Goal: Transaction & Acquisition: Purchase product/service

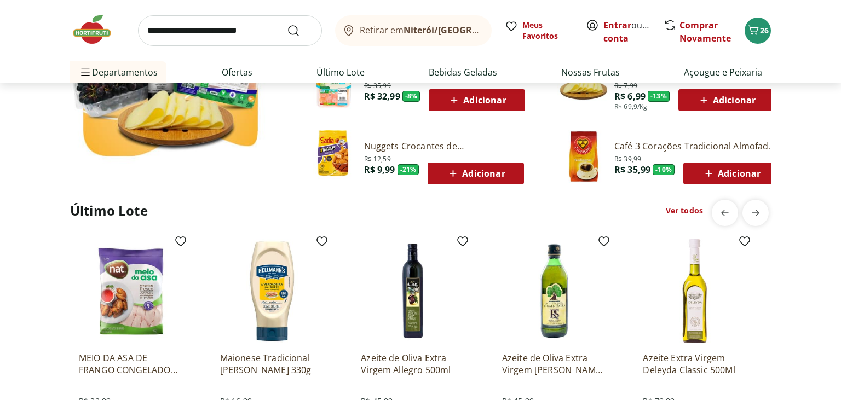
scroll to position [925, 0]
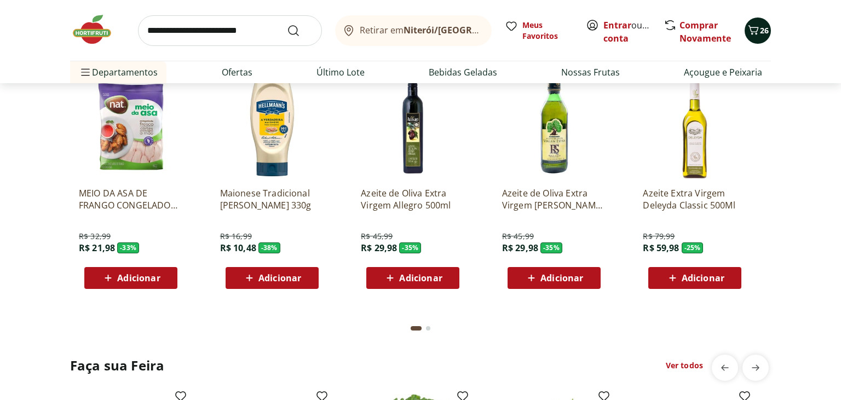
click at [750, 32] on icon "Carrinho" at bounding box center [753, 30] width 13 height 13
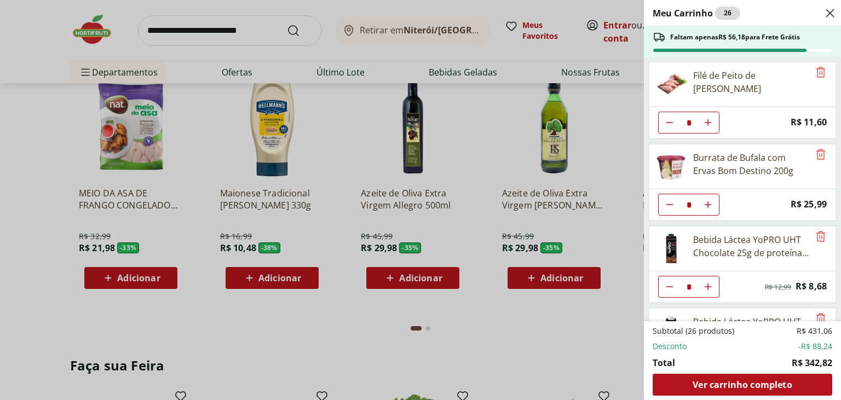
click at [820, 82] on div "Filé de Peito de Frango Resfriado" at bounding box center [742, 84] width 187 height 45
click at [822, 79] on span "Remove" at bounding box center [820, 73] width 13 height 14
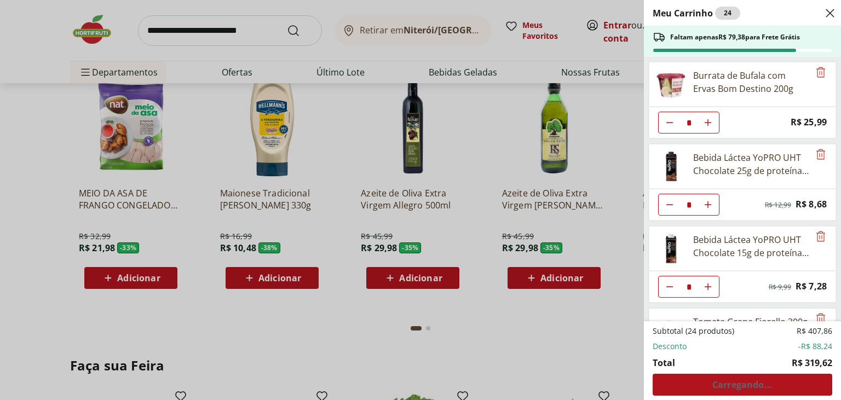
scroll to position [142, 0]
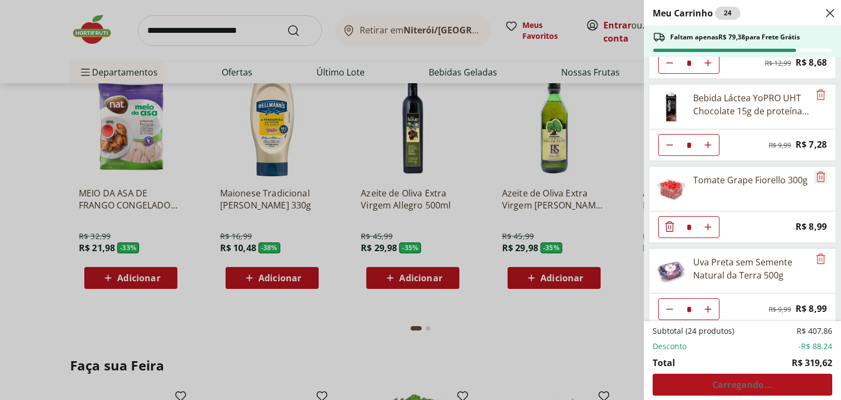
click at [819, 171] on icon "Remove" at bounding box center [821, 176] width 9 height 10
click at [820, 256] on icon "Remove" at bounding box center [820, 258] width 13 height 13
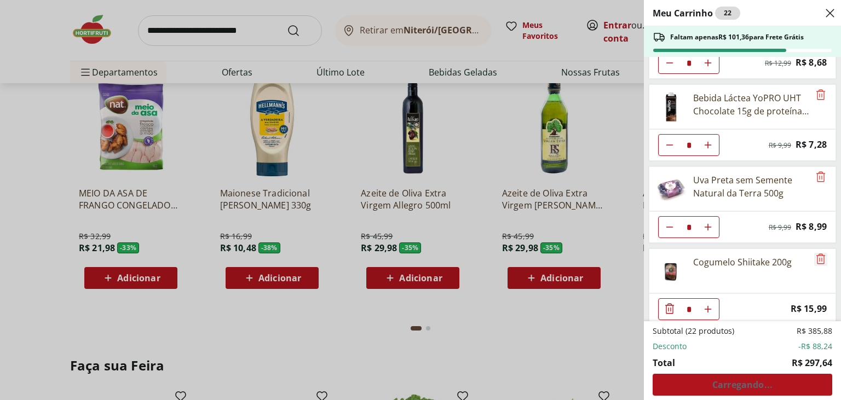
click at [820, 256] on icon "Remove" at bounding box center [821, 259] width 9 height 10
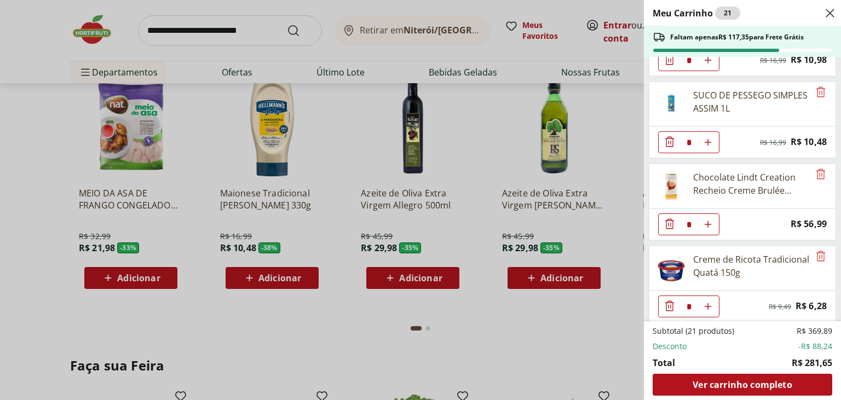
scroll to position [639, 0]
click at [818, 169] on icon "Remove" at bounding box center [821, 173] width 9 height 10
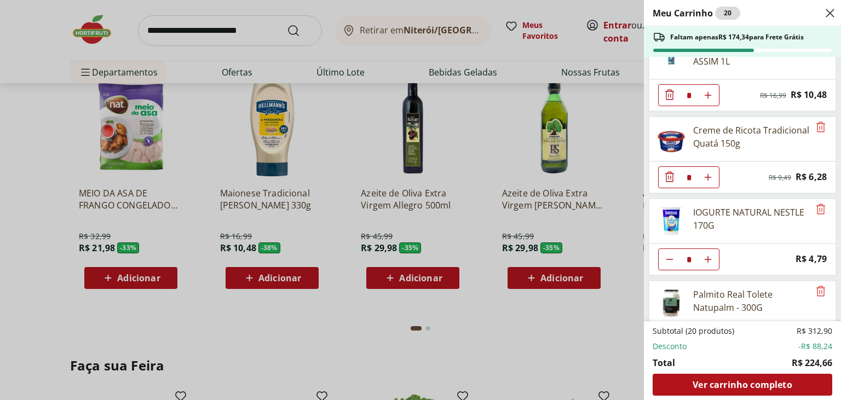
scroll to position [710, 0]
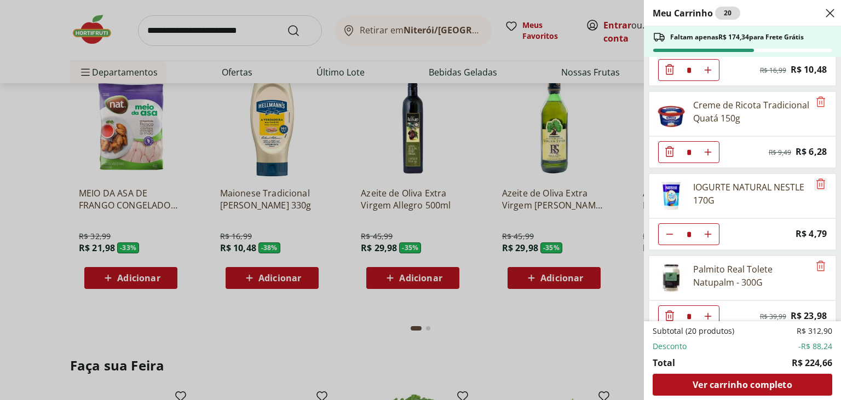
click at [823, 183] on icon "Remove" at bounding box center [820, 183] width 13 height 13
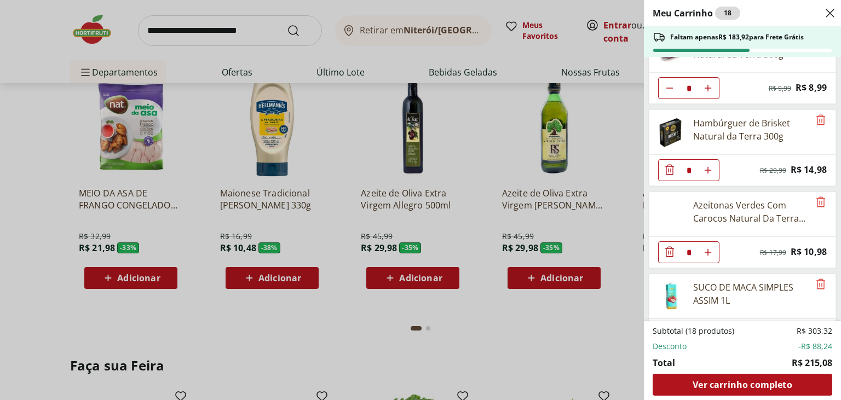
scroll to position [0, 0]
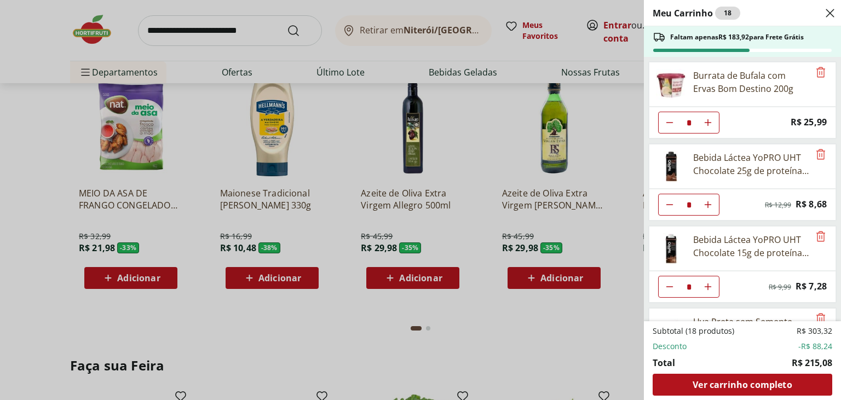
click at [672, 127] on button "Diminuir Quantidade" at bounding box center [670, 123] width 22 height 22
type input "*"
click at [820, 235] on icon "Remove" at bounding box center [821, 236] width 9 height 10
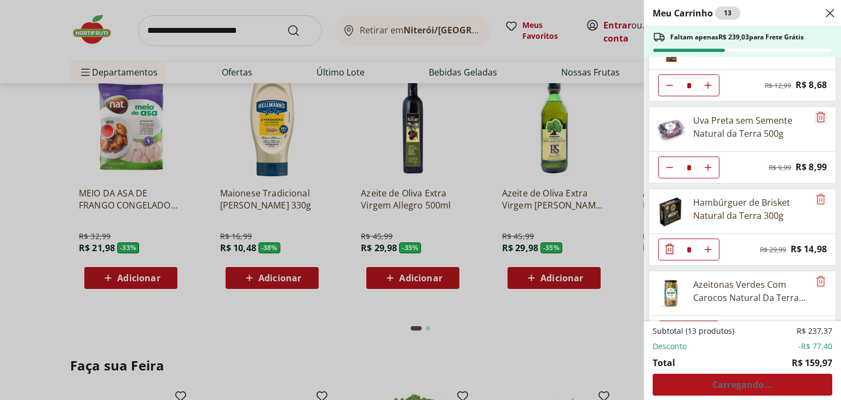
scroll to position [142, 0]
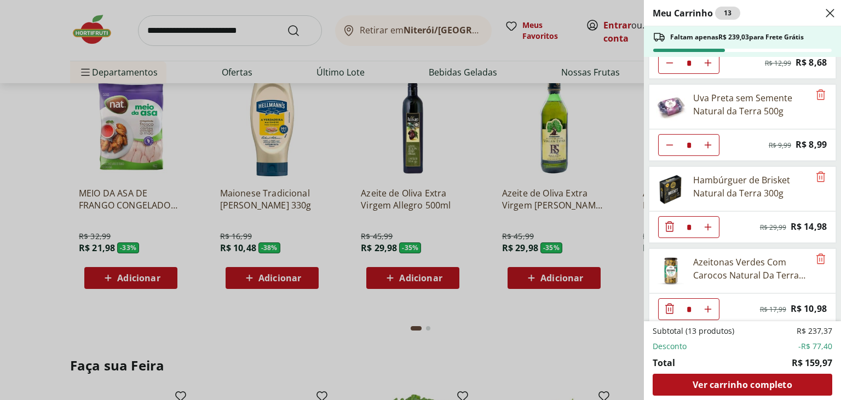
click at [673, 146] on icon "Diminuir Quantidade" at bounding box center [669, 145] width 9 height 9
type input "*"
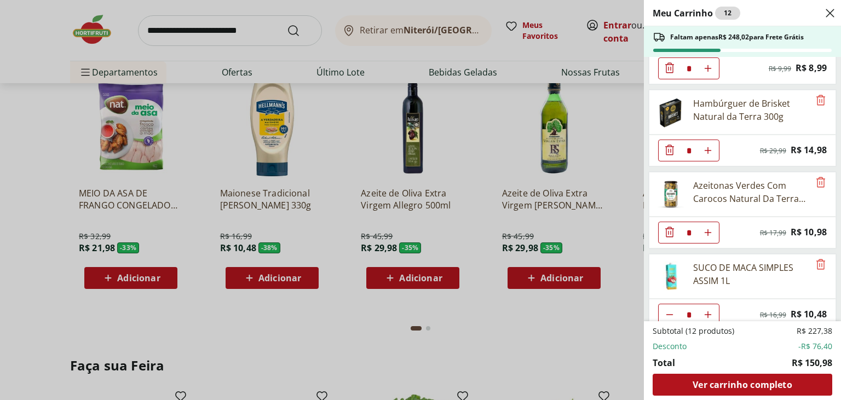
scroll to position [284, 0]
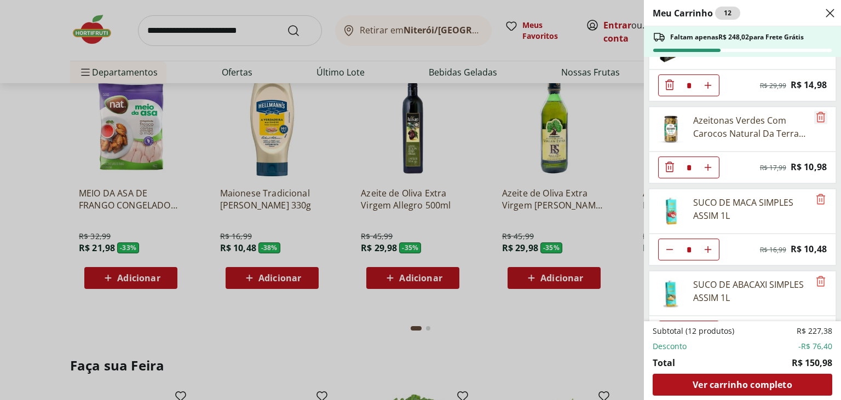
click at [822, 116] on icon "Remove" at bounding box center [820, 117] width 13 height 13
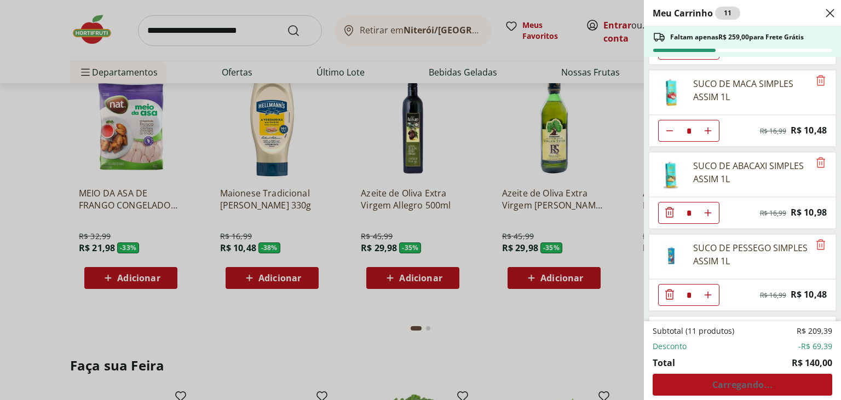
scroll to position [355, 0]
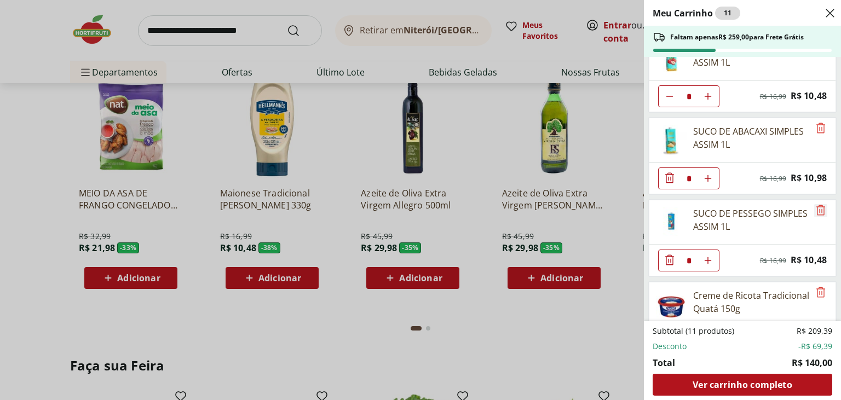
click at [821, 208] on icon "Remove" at bounding box center [820, 210] width 13 height 13
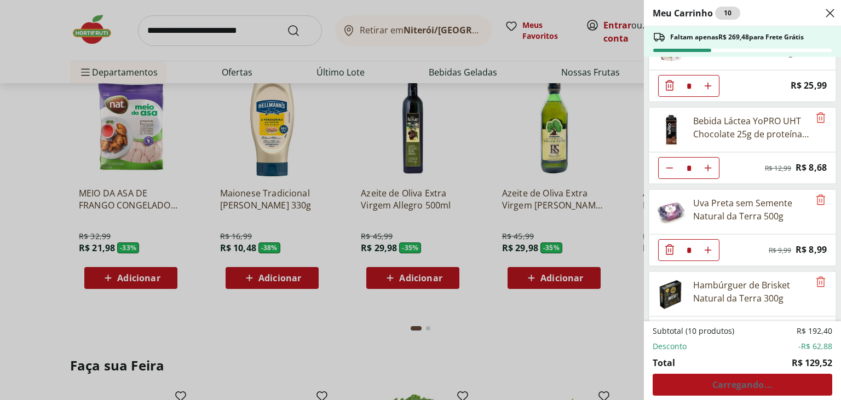
scroll to position [0, 0]
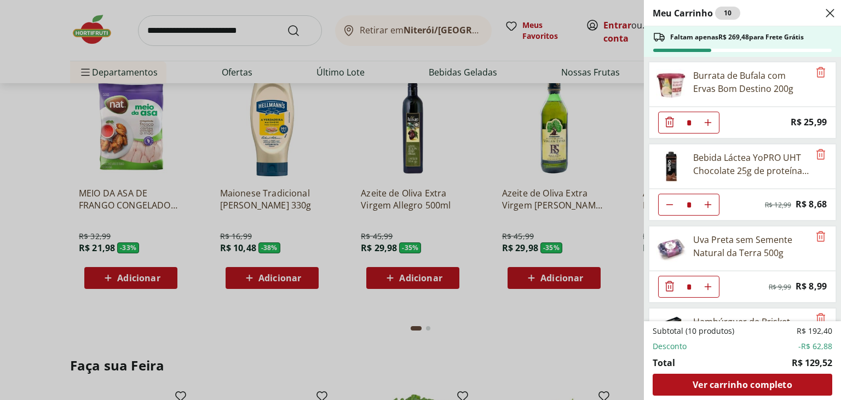
click at [234, 36] on div "Meu Carrinho 10 Faltam apenas R$ 269,48 para Frete Grátis Burrata de Bufala com…" at bounding box center [420, 200] width 841 height 400
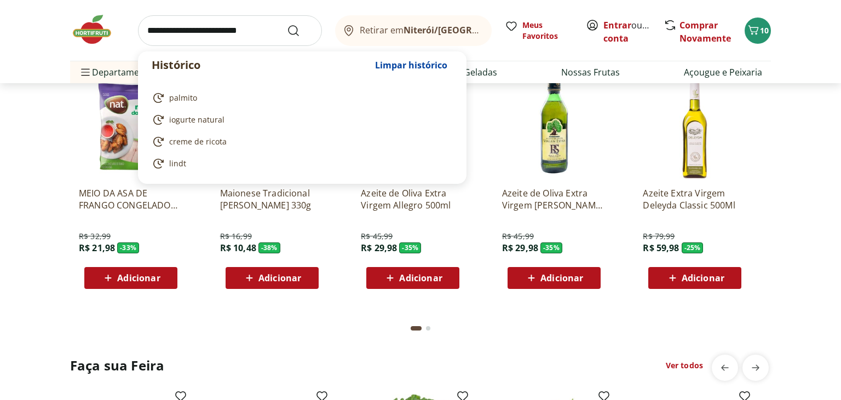
click at [240, 28] on input "search" at bounding box center [230, 30] width 184 height 31
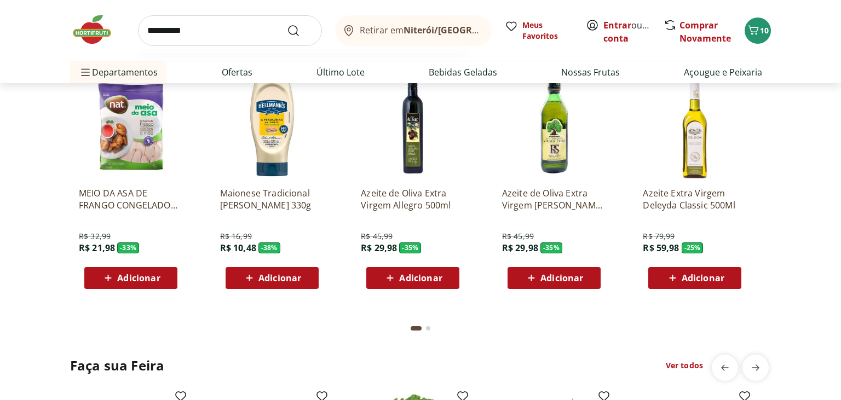
type input "**********"
click at [287, 24] on button "Submit Search" at bounding box center [300, 30] width 26 height 13
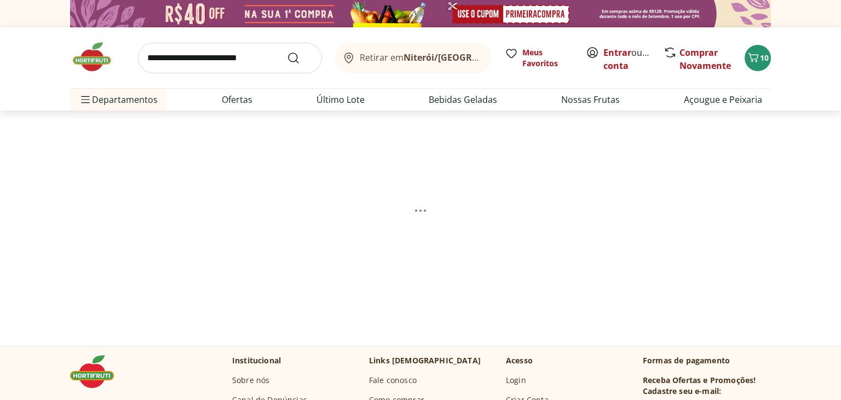
select select "**********"
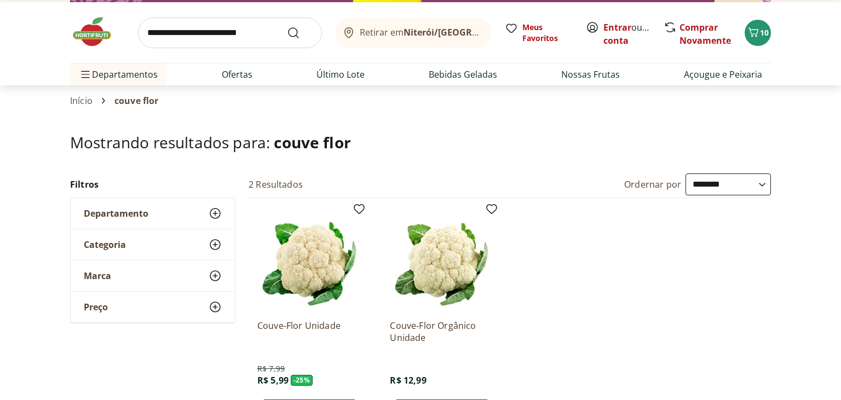
scroll to position [58, 0]
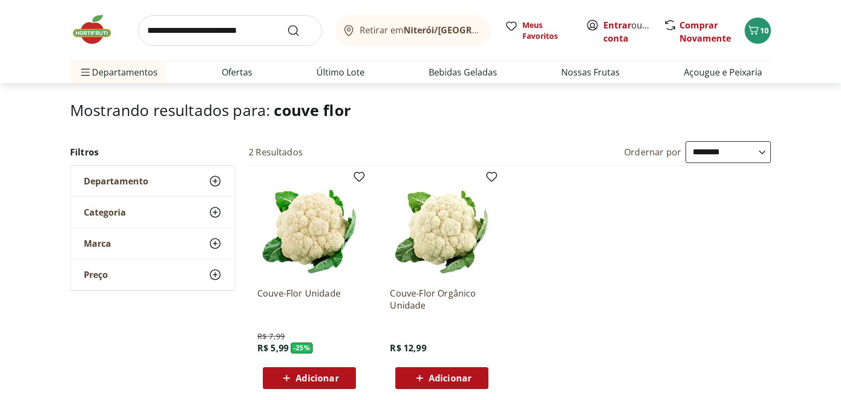
click at [345, 375] on div "Adicionar" at bounding box center [310, 379] width 76 height 20
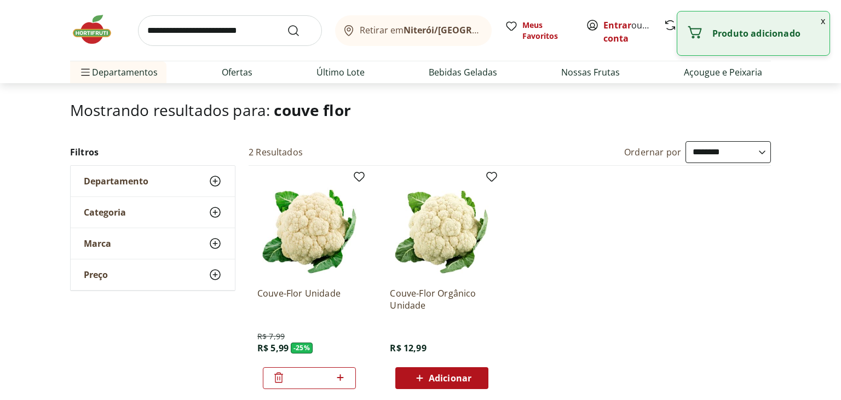
click at [823, 22] on button "x" at bounding box center [823, 21] width 13 height 19
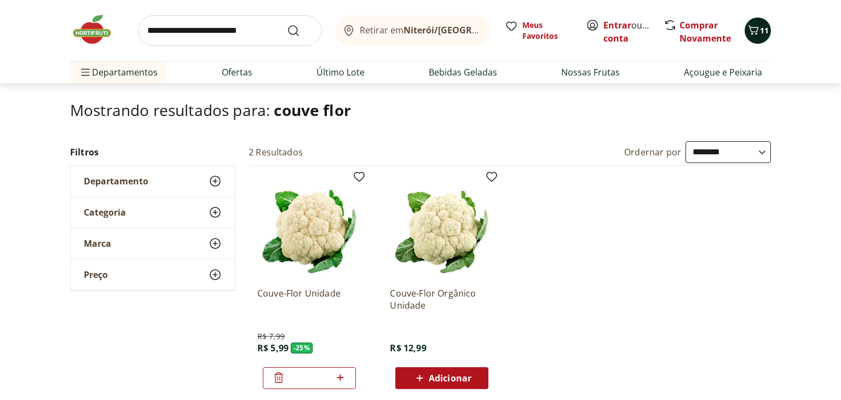
click at [767, 27] on span "11" at bounding box center [764, 30] width 9 height 10
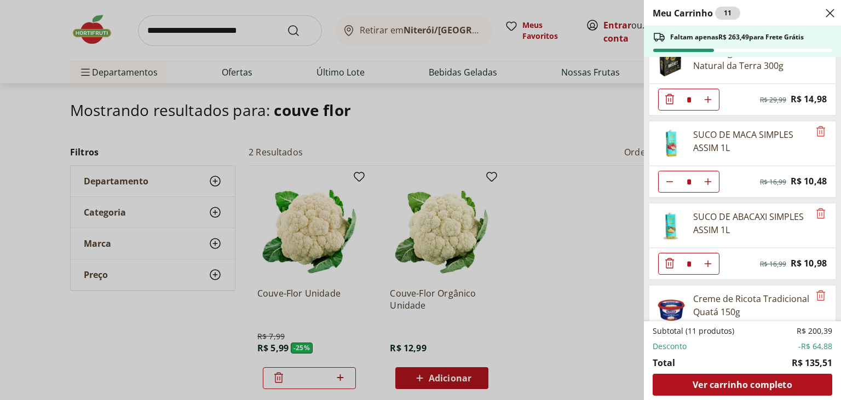
scroll to position [284, 0]
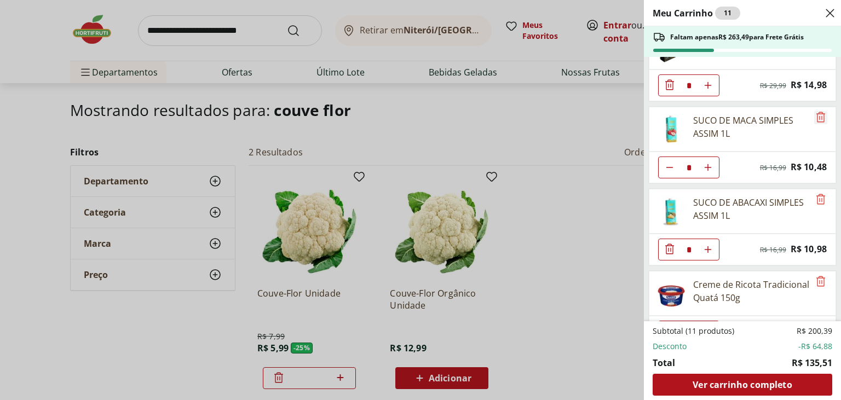
click at [820, 115] on icon "Remove" at bounding box center [821, 117] width 9 height 10
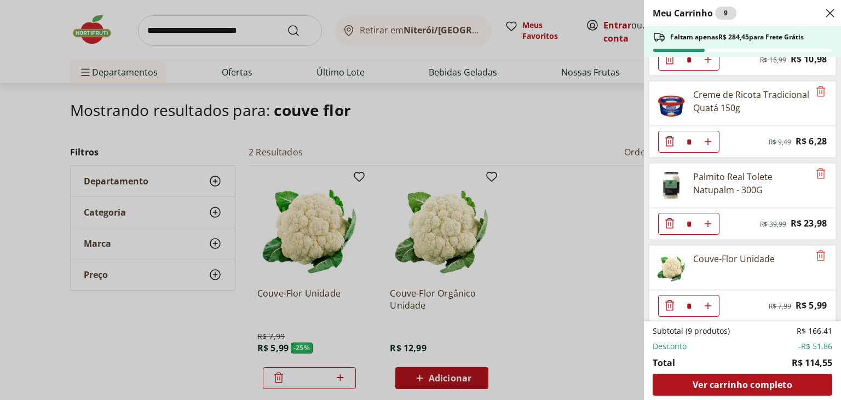
scroll to position [0, 0]
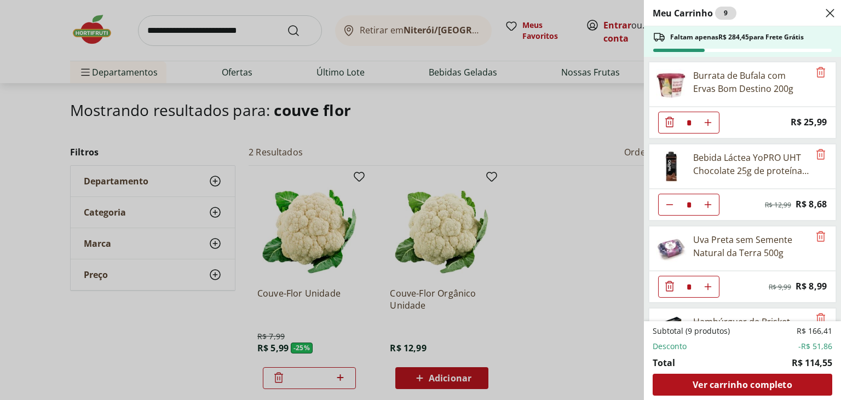
click at [670, 205] on icon "Diminuir Quantidade" at bounding box center [669, 204] width 9 height 9
type input "*"
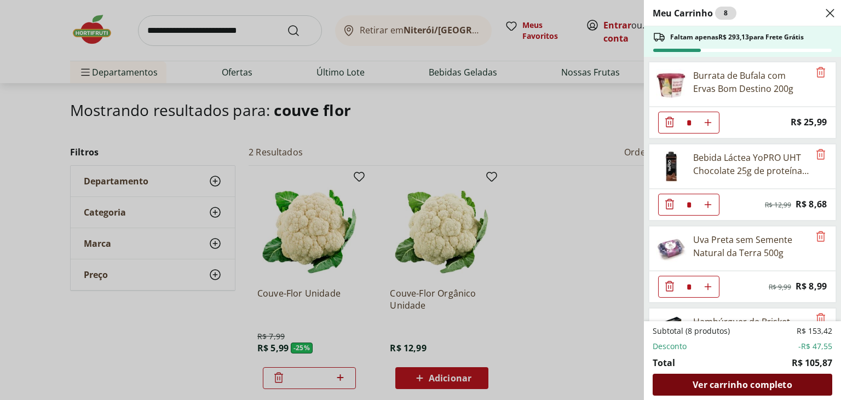
click at [750, 383] on span "Ver carrinho completo" at bounding box center [742, 385] width 99 height 9
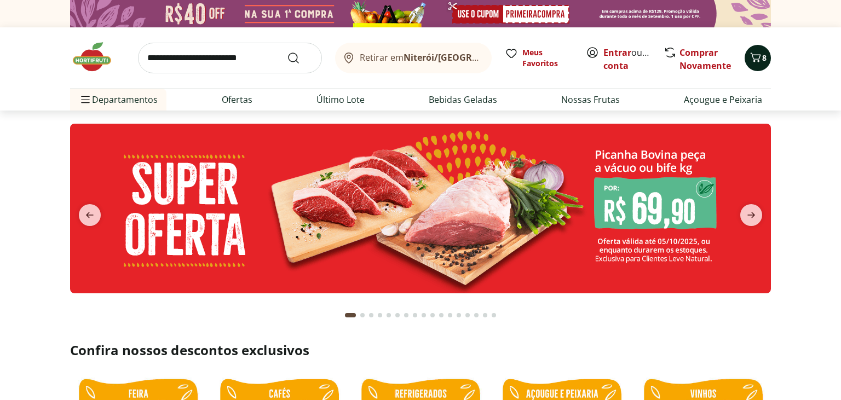
click at [761, 68] on button "8" at bounding box center [758, 58] width 26 height 26
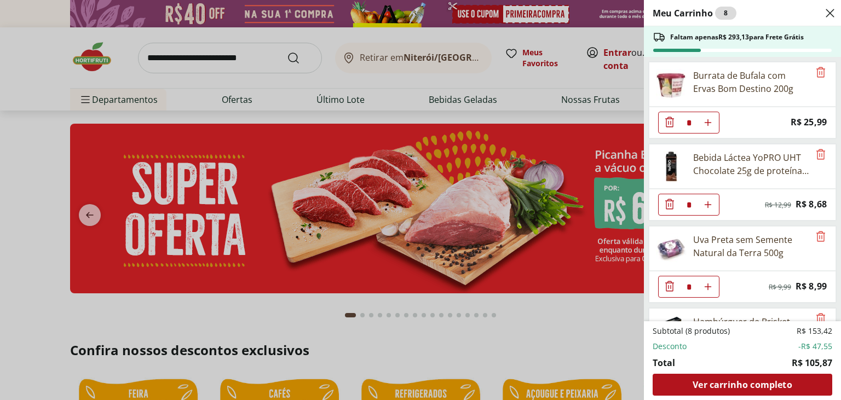
scroll to position [392, 0]
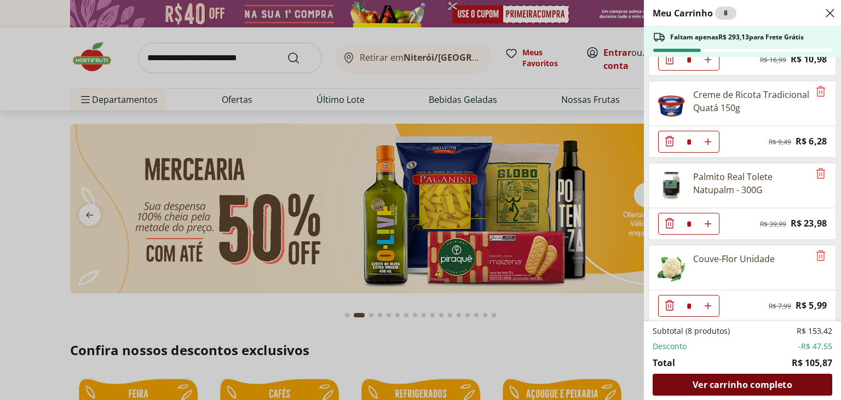
type input "*"
click at [744, 381] on span "Ver carrinho completo" at bounding box center [742, 385] width 99 height 9
